Goal: Transaction & Acquisition: Purchase product/service

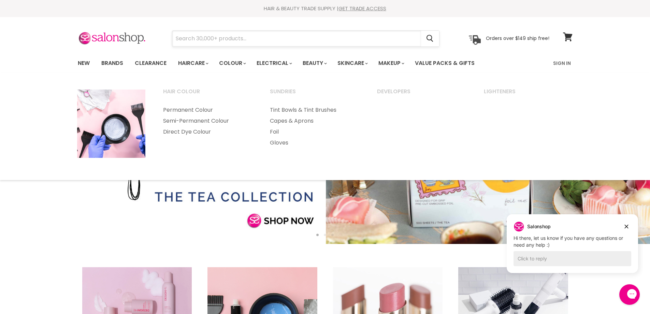
click at [227, 38] on input "Search" at bounding box center [296, 39] width 249 height 16
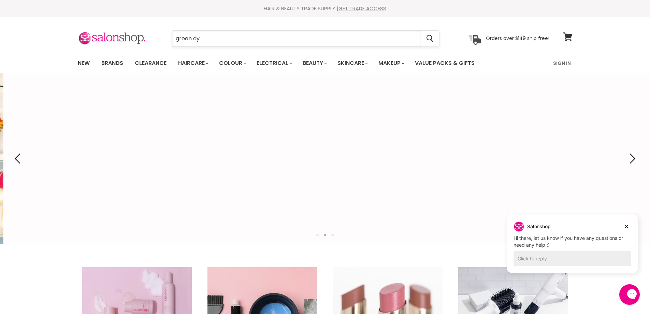
type input "green dye"
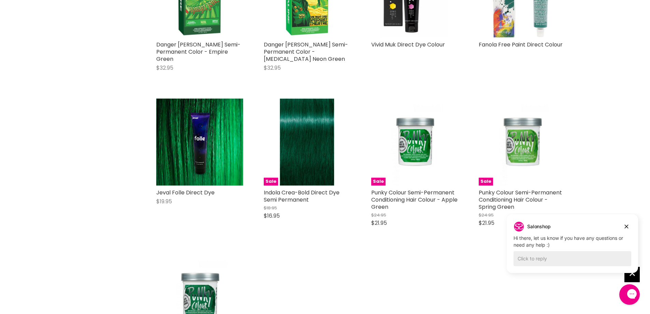
scroll to position [205, 0]
click at [626, 227] on icon "Dismiss campaign" at bounding box center [627, 227] width 4 height 4
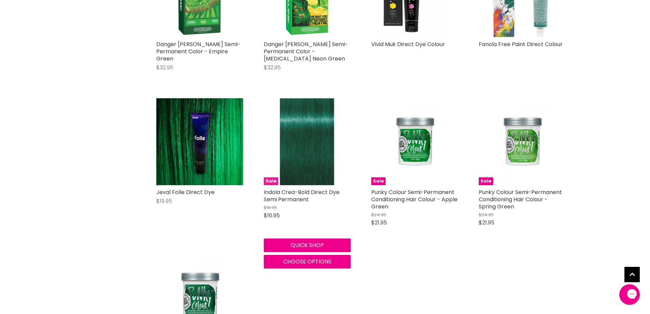
click at [303, 136] on img "Main content" at bounding box center [307, 141] width 54 height 87
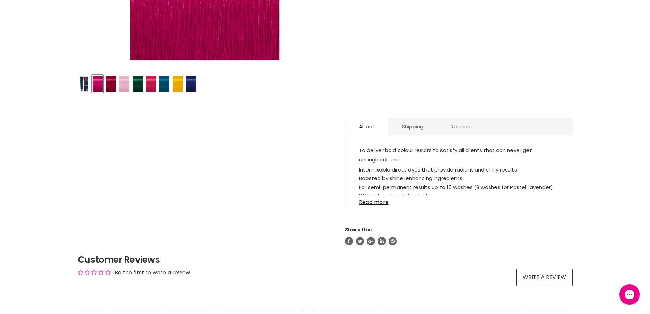
scroll to position [307, 0]
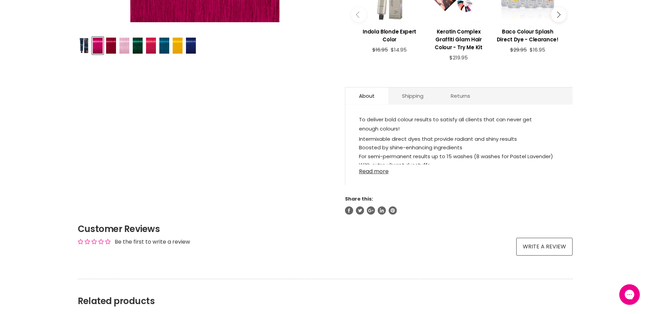
click at [381, 171] on link "Read more" at bounding box center [459, 169] width 200 height 10
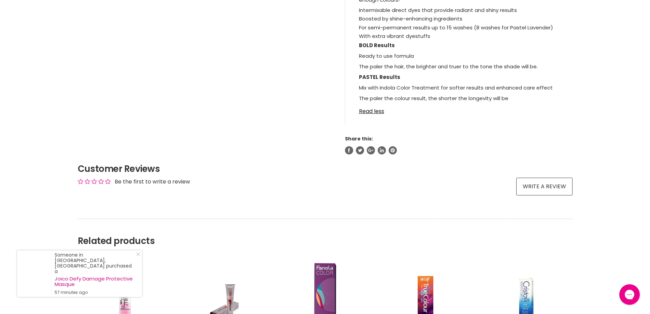
scroll to position [580, 0]
